Goal: Task Accomplishment & Management: Use online tool/utility

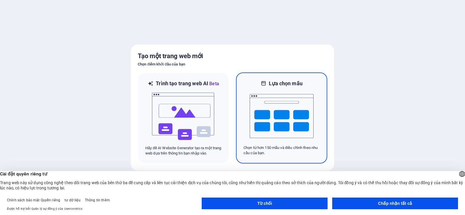
click at [282, 136] on img at bounding box center [282, 116] width 64 height 58
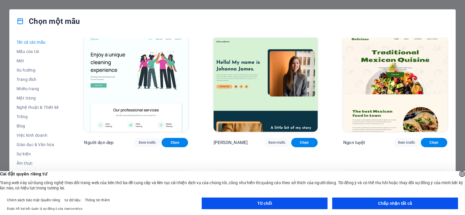
scroll to position [958, 0]
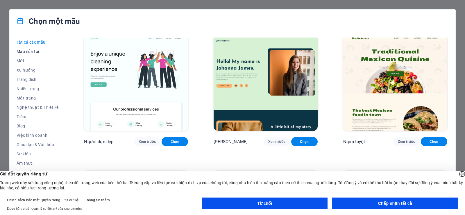
click at [32, 53] on font "Mẫu của tôi" at bounding box center [28, 51] width 22 height 5
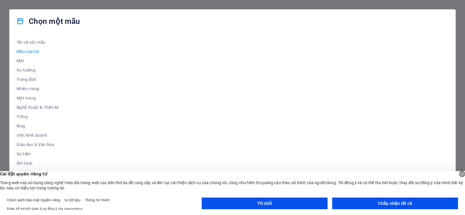
click at [362, 202] on button "Chấp nhận tất cả" at bounding box center [395, 203] width 126 height 12
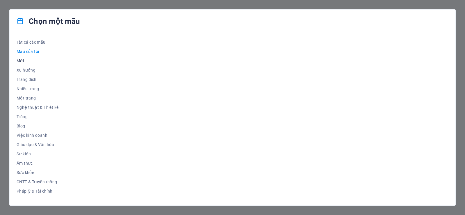
click at [21, 61] on font "Mới" at bounding box center [20, 60] width 7 height 5
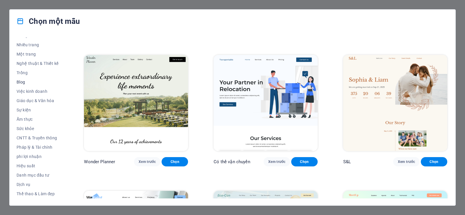
scroll to position [47, 0]
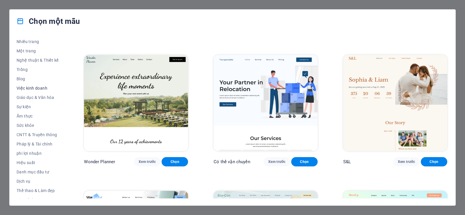
click at [35, 86] on font "Việc kinh doanh" at bounding box center [32, 88] width 31 height 5
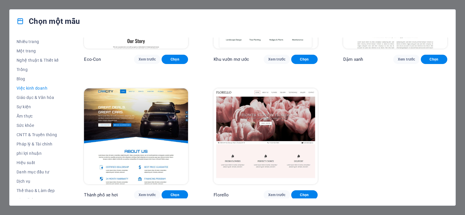
scroll to position [86, 0]
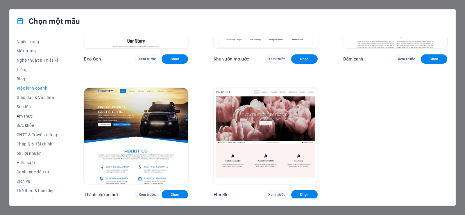
click at [30, 115] on font "Ẩm thực" at bounding box center [25, 116] width 16 height 5
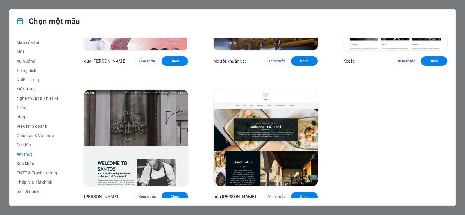
scroll to position [0, 0]
click at [35, 41] on font "Tất cả các mẫu" at bounding box center [31, 42] width 29 height 5
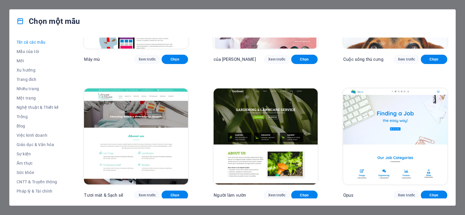
scroll to position [4708, 0]
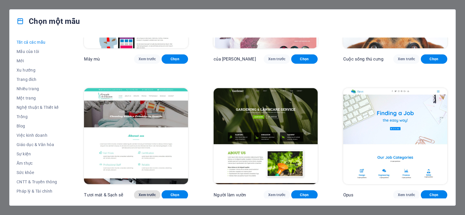
click at [145, 193] on font "Xem trước" at bounding box center [147, 195] width 17 height 5
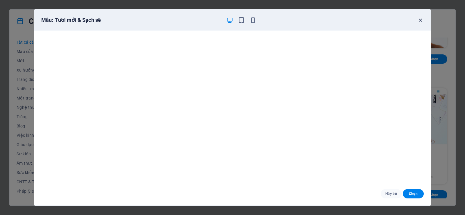
click at [417, 22] on icon "button" at bounding box center [420, 20] width 7 height 7
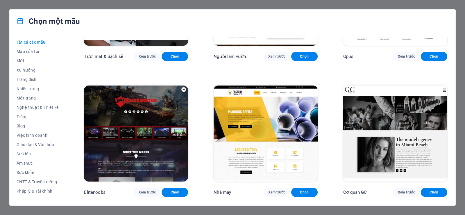
scroll to position [4846, 0]
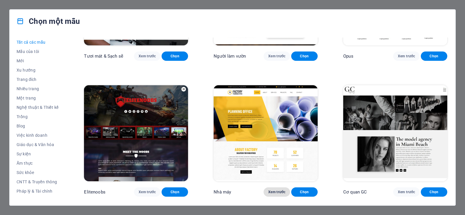
click at [277, 190] on font "Xem trước" at bounding box center [276, 192] width 17 height 4
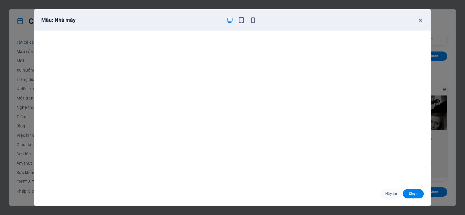
click at [421, 20] on icon "button" at bounding box center [420, 20] width 7 height 7
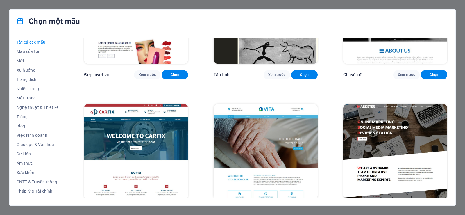
scroll to position [5385, 0]
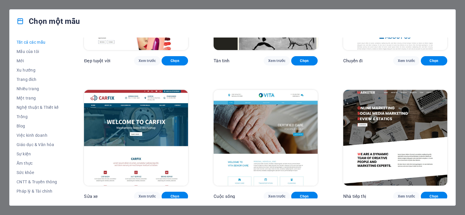
click at [164, 122] on img at bounding box center [136, 138] width 104 height 96
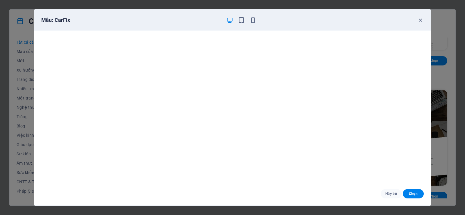
click at [417, 19] on div "Mẫu: CarFix" at bounding box center [229, 20] width 376 height 7
click at [423, 19] on icon "button" at bounding box center [420, 20] width 7 height 7
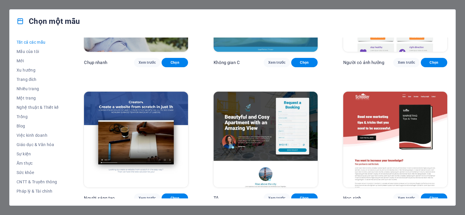
scroll to position [6883, 0]
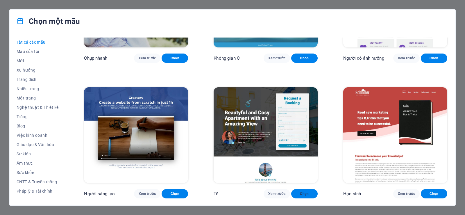
click at [304, 192] on font "Chọn" at bounding box center [304, 194] width 9 height 4
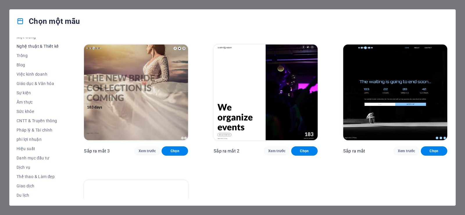
scroll to position [72, 0]
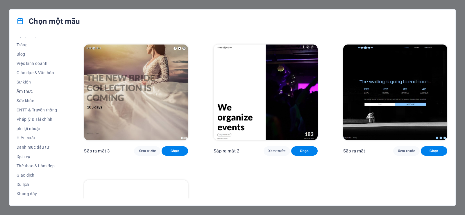
click at [28, 93] on font "Ẩm thực" at bounding box center [25, 91] width 16 height 5
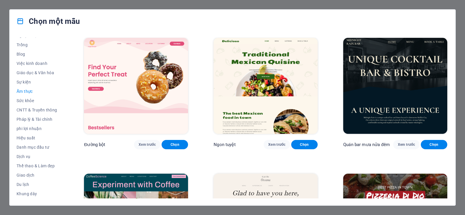
scroll to position [0, 0]
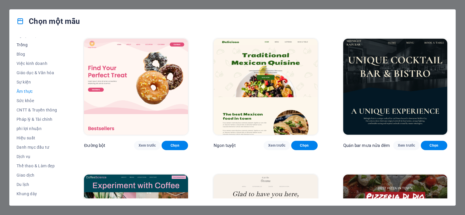
click at [24, 44] on font "Trống" at bounding box center [22, 44] width 11 height 5
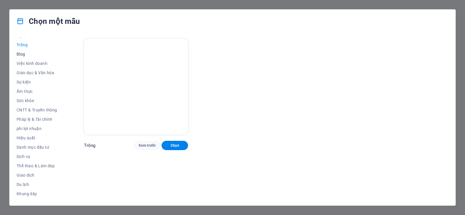
click at [24, 53] on font "Blog" at bounding box center [21, 54] width 9 height 5
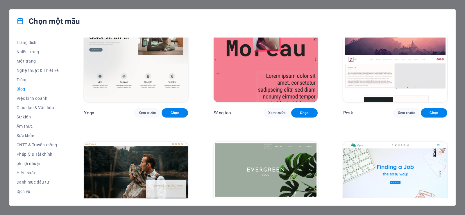
scroll to position [31, 0]
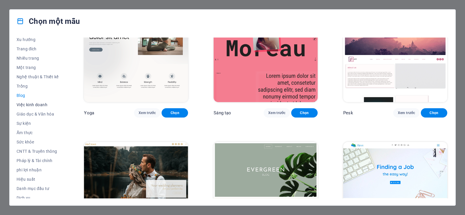
click at [28, 104] on font "Việc kinh doanh" at bounding box center [32, 104] width 31 height 5
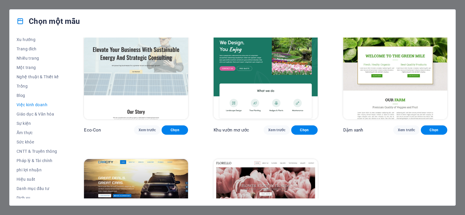
scroll to position [0, 0]
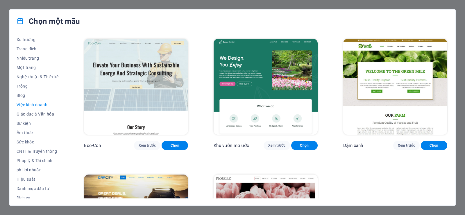
click at [32, 113] on font "Giáo dục & Văn hóa" at bounding box center [36, 114] width 38 height 5
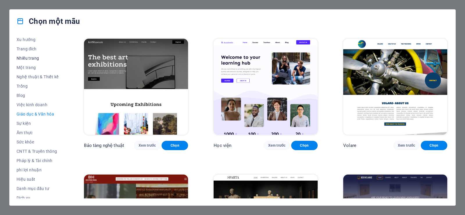
click at [28, 59] on font "Nhiều trang" at bounding box center [28, 58] width 22 height 5
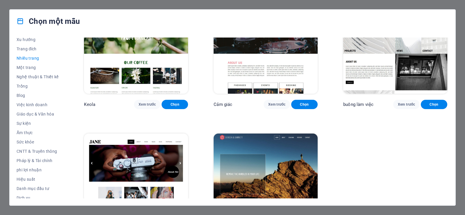
scroll to position [2928, 0]
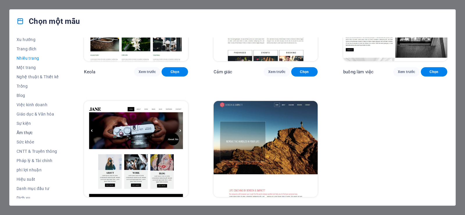
click at [28, 133] on font "Ẩm thực" at bounding box center [25, 132] width 16 height 5
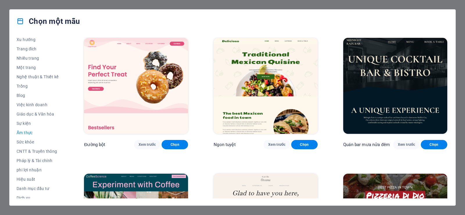
scroll to position [0, 0]
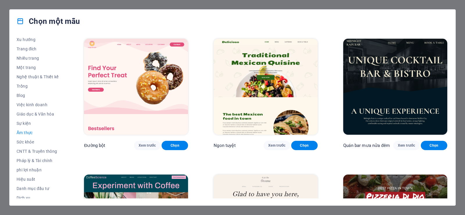
click at [29, 36] on div "Tất cả các mẫu Mẫu của tôi Mới Xu hướng Trang đích Nhiều trang Một trang Nghệ t…" at bounding box center [233, 119] width 446 height 172
click at [28, 39] on font "Xu hướng" at bounding box center [26, 39] width 19 height 5
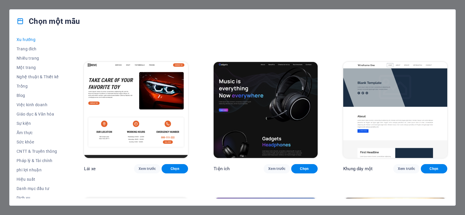
scroll to position [384, 0]
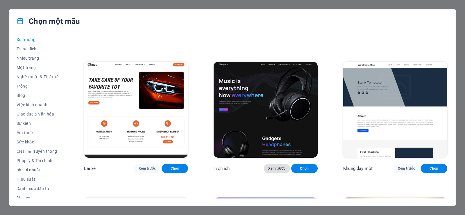
click at [273, 166] on font "Xem trước" at bounding box center [276, 168] width 17 height 4
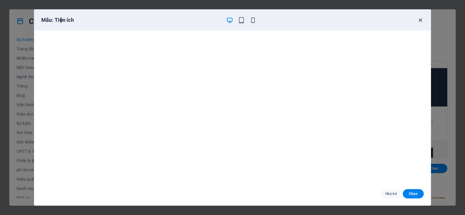
click at [421, 17] on icon "button" at bounding box center [420, 20] width 7 height 7
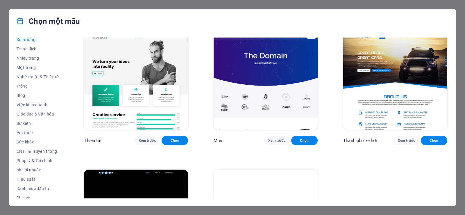
scroll to position [627, 0]
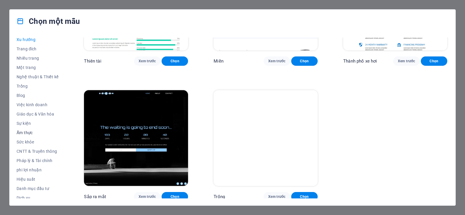
click at [23, 131] on font "Ẩm thực" at bounding box center [25, 132] width 16 height 5
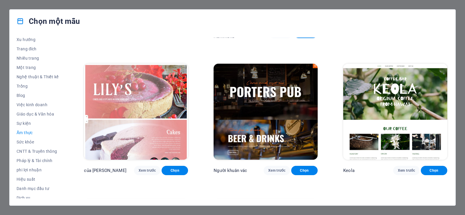
scroll to position [521, 0]
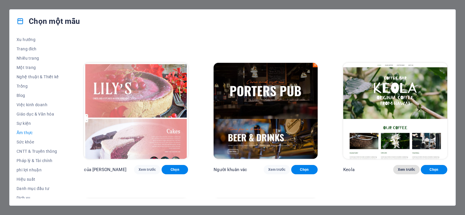
click at [405, 168] on font "Xem trước" at bounding box center [406, 170] width 17 height 4
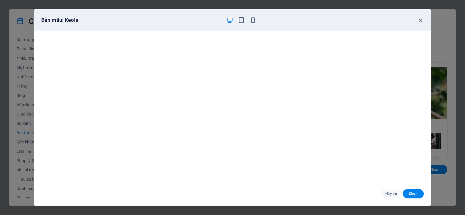
click at [422, 22] on icon "button" at bounding box center [420, 20] width 7 height 7
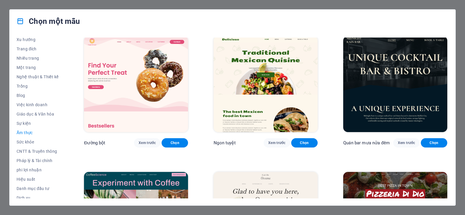
scroll to position [0, 0]
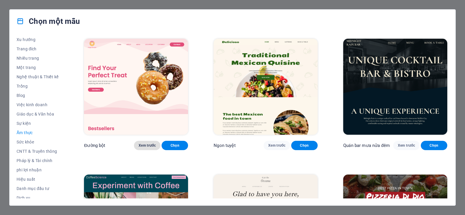
click at [152, 145] on font "Xem trước" at bounding box center [147, 145] width 17 height 4
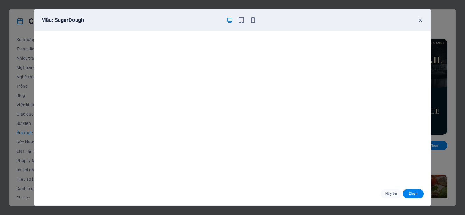
click at [418, 17] on icon "button" at bounding box center [420, 20] width 7 height 7
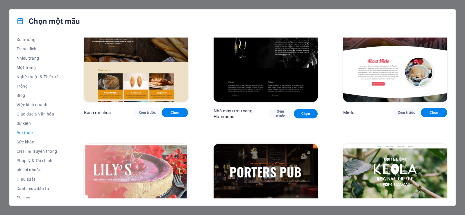
scroll to position [438, 0]
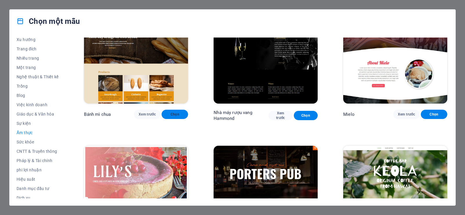
click at [172, 113] on font "Chọn" at bounding box center [175, 114] width 9 height 4
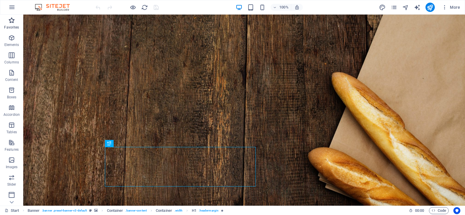
click at [10, 21] on icon "button" at bounding box center [11, 20] width 7 height 7
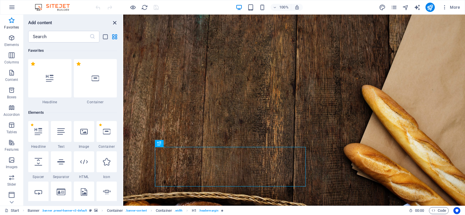
click at [113, 21] on icon "close panel" at bounding box center [114, 22] width 7 height 7
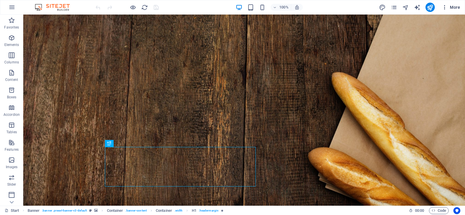
click at [444, 8] on icon "button" at bounding box center [445, 7] width 6 height 6
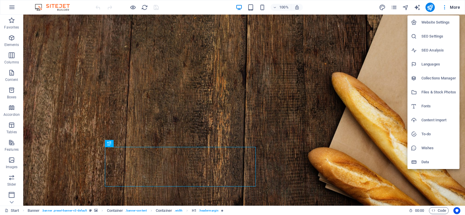
click at [438, 24] on h6 "Website Settings" at bounding box center [439, 22] width 35 height 7
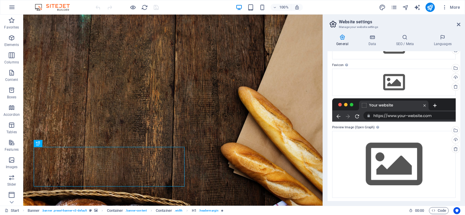
scroll to position [49, 0]
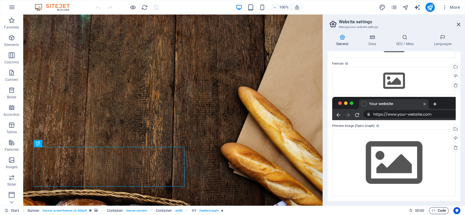
click at [434, 208] on span "Code" at bounding box center [439, 210] width 15 height 7
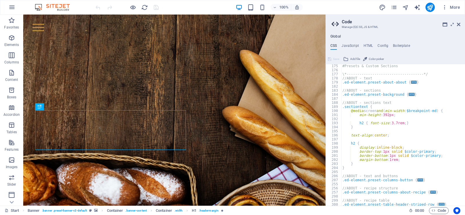
scroll to position [272, 0]
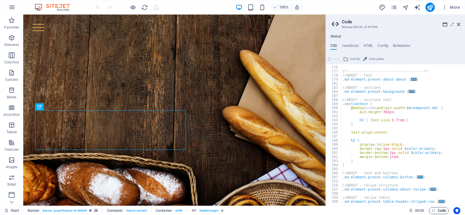
click at [434, 208] on span "Code" at bounding box center [439, 210] width 15 height 7
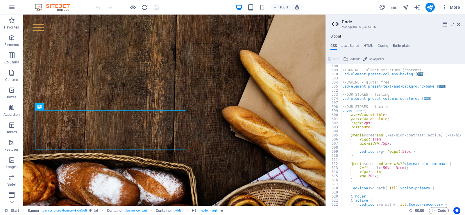
scroll to position [555, 0]
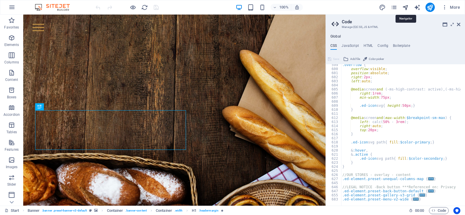
click at [406, 8] on icon "navigator" at bounding box center [405, 7] width 7 height 7
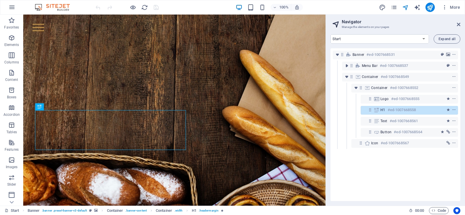
click at [396, 13] on div "100% More" at bounding box center [232, 7] width 465 height 14
click at [395, 9] on icon "pages" at bounding box center [394, 7] width 7 height 7
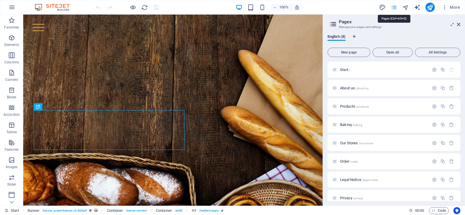
click at [395, 9] on icon "pages" at bounding box center [394, 7] width 7 height 7
click at [8, 8] on button "button" at bounding box center [12, 7] width 14 height 14
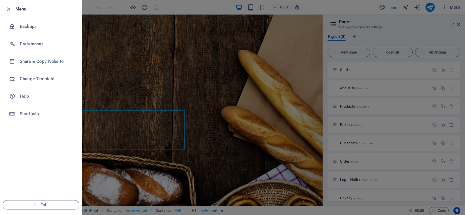
click at [104, 51] on div at bounding box center [232, 107] width 465 height 215
